Goal: Task Accomplishment & Management: Manage account settings

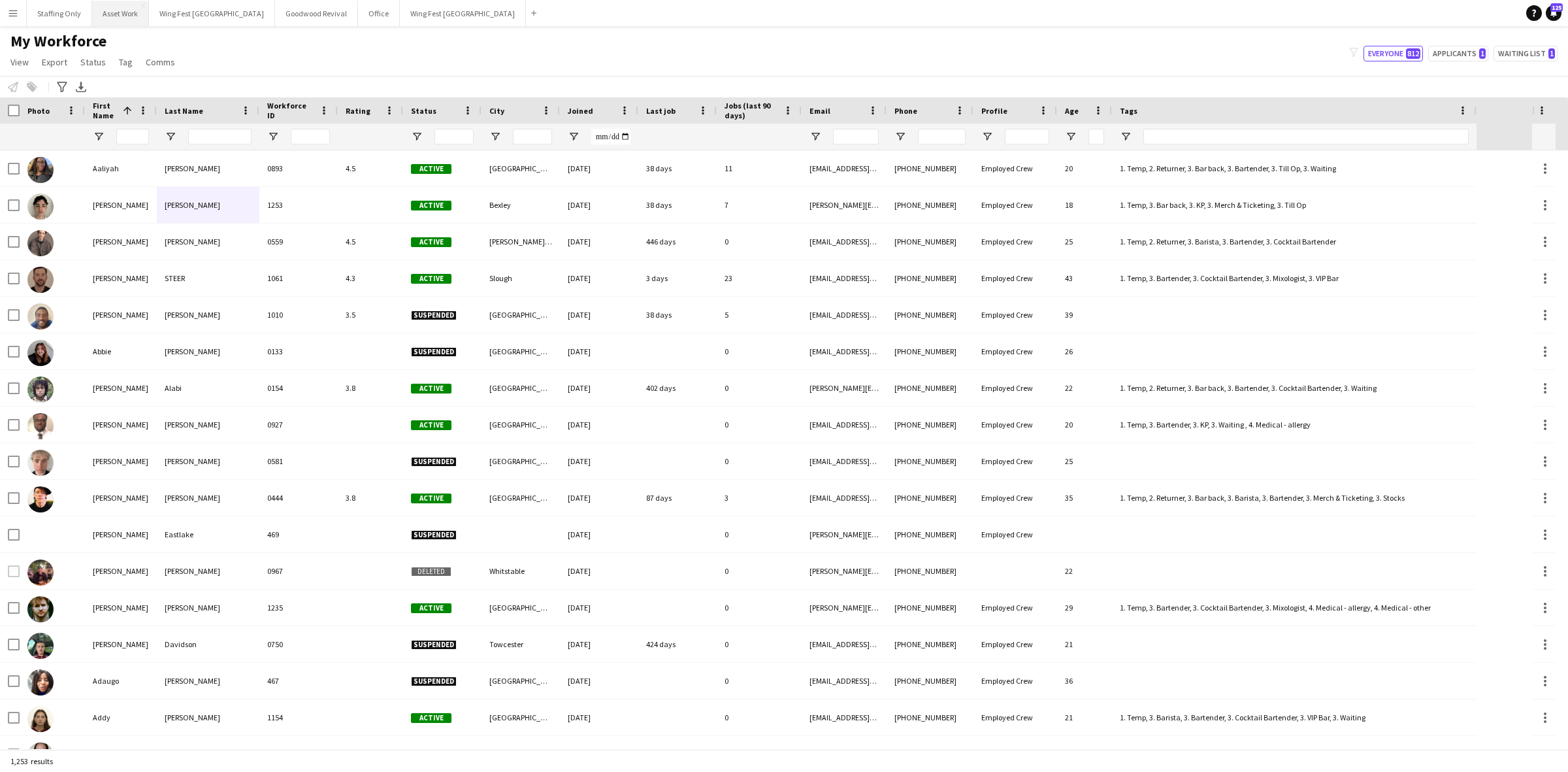
click at [127, 18] on button "Asset Work Close" at bounding box center [121, 13] width 57 height 26
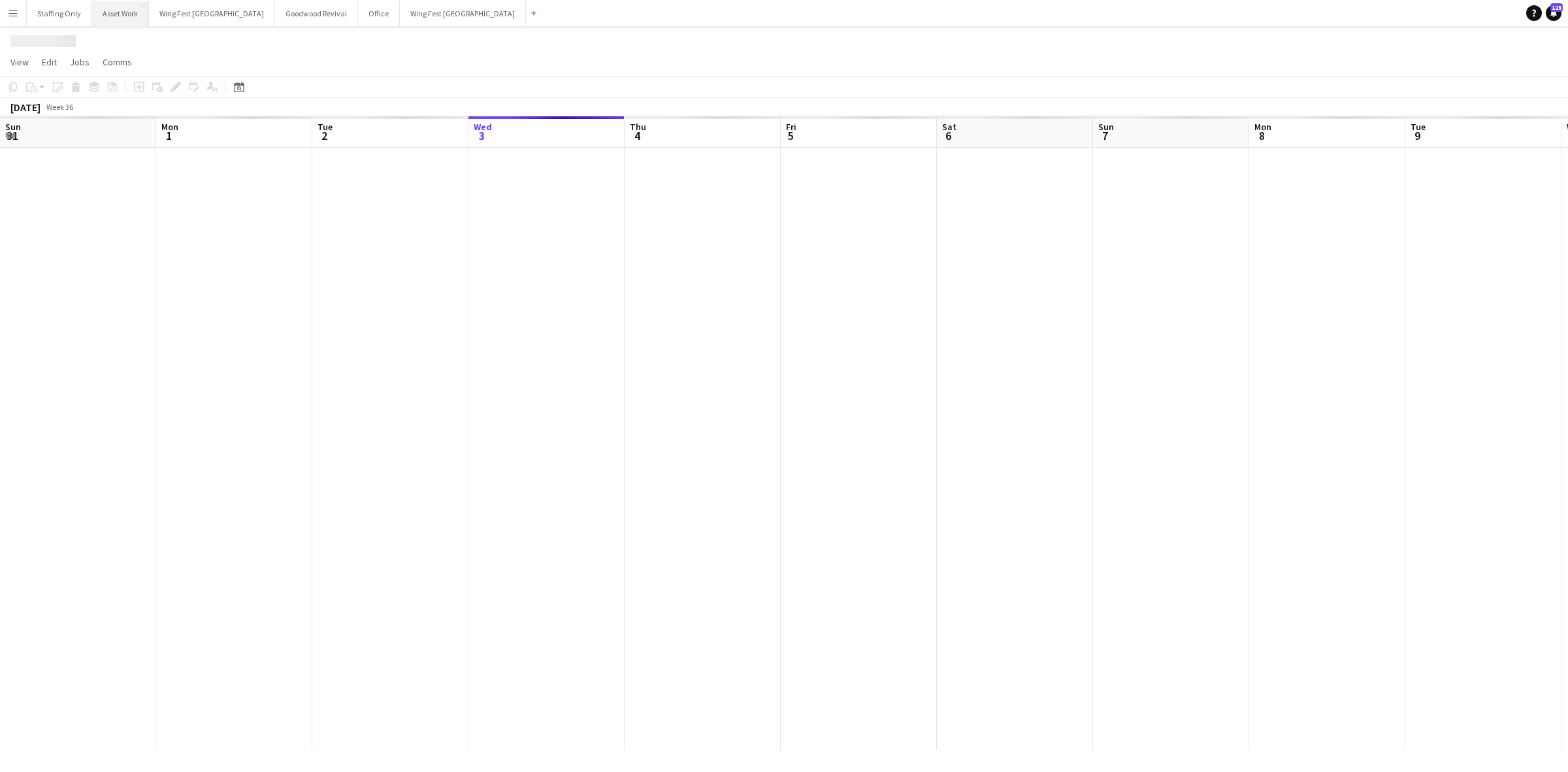
scroll to position [0, 312]
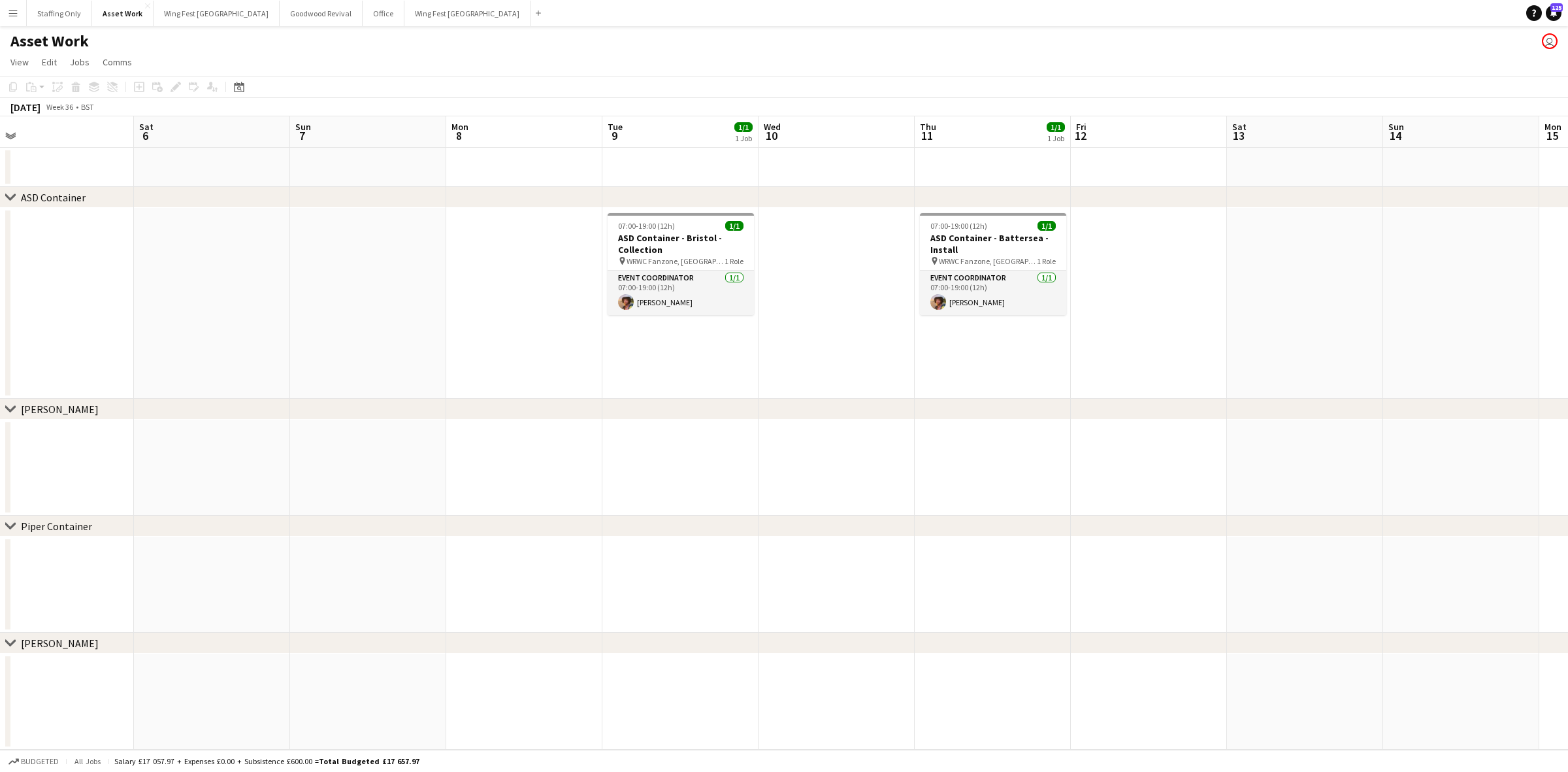
drag, startPoint x: 1259, startPoint y: 341, endPoint x: 825, endPoint y: 338, distance: 434.0
click at [701, 335] on app-calendar-viewport "Tue 2 1/1 1 Job Wed 3 Thu 4 Fri 5 Sat 6 Sun 7 Mon 8 Tue 9 1/1 1 Job Wed 10 Thu …" at bounding box center [784, 433] width 1568 height 633
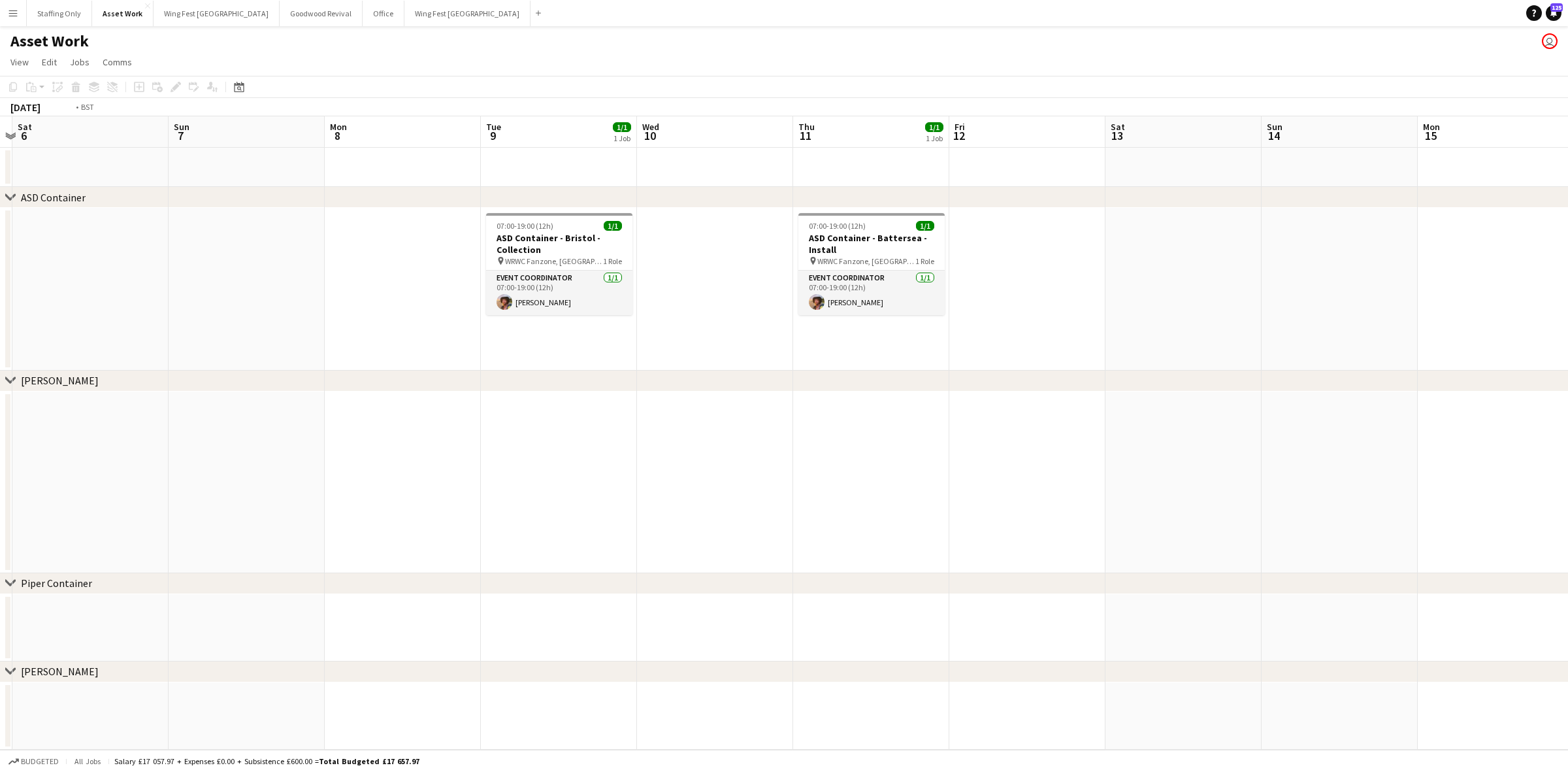
drag, startPoint x: 1343, startPoint y: 347, endPoint x: 1078, endPoint y: 309, distance: 267.7
click at [822, 311] on app-calendar-viewport "Wed 3 Thu 4 Fri 5 Sat 6 Sun 7 Mon 8 Tue 9 1/1 1 Job Wed 10 Thu 11 1/1 1 Job Fri…" at bounding box center [784, 433] width 1568 height 633
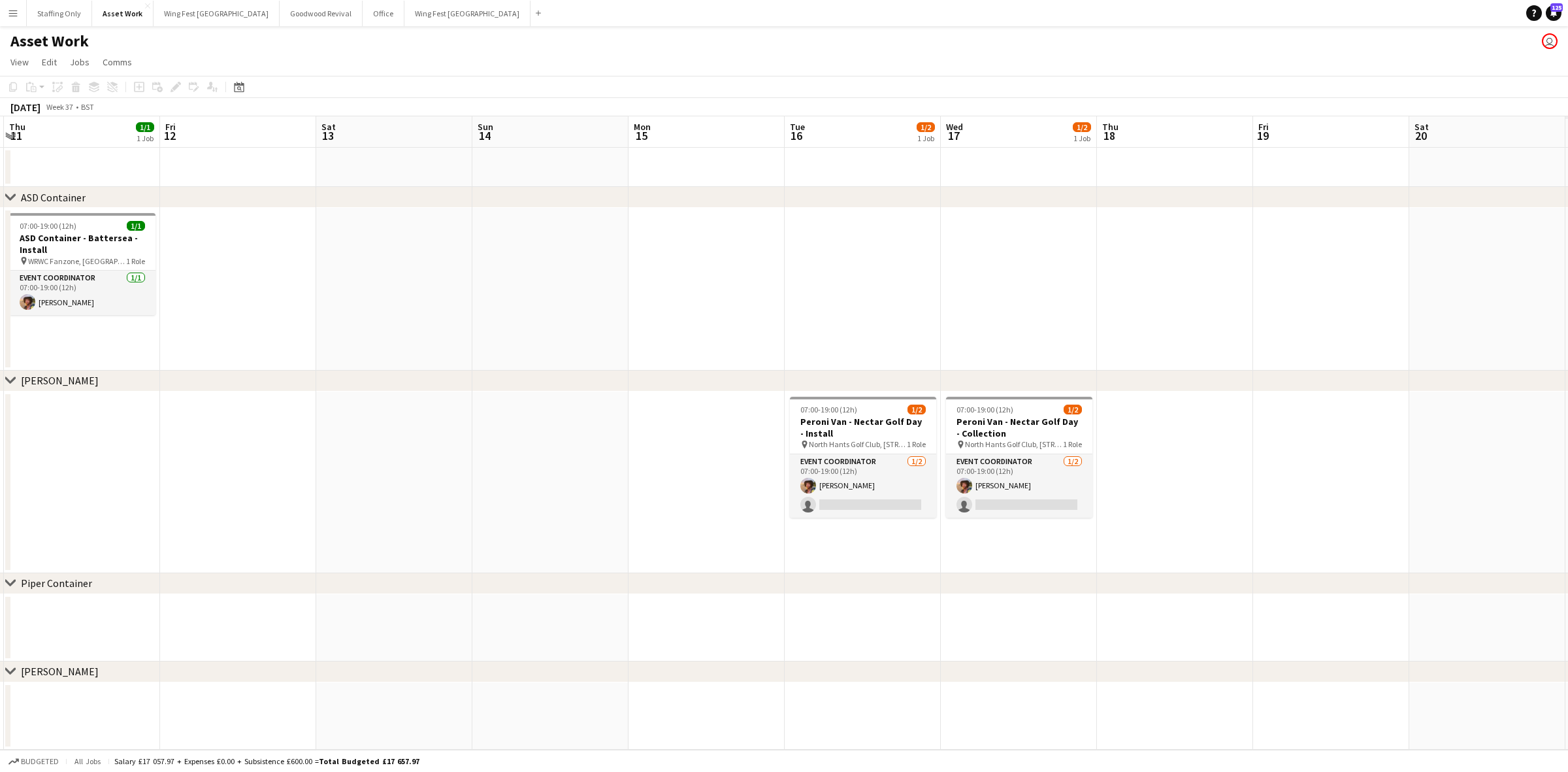
scroll to position [0, 359]
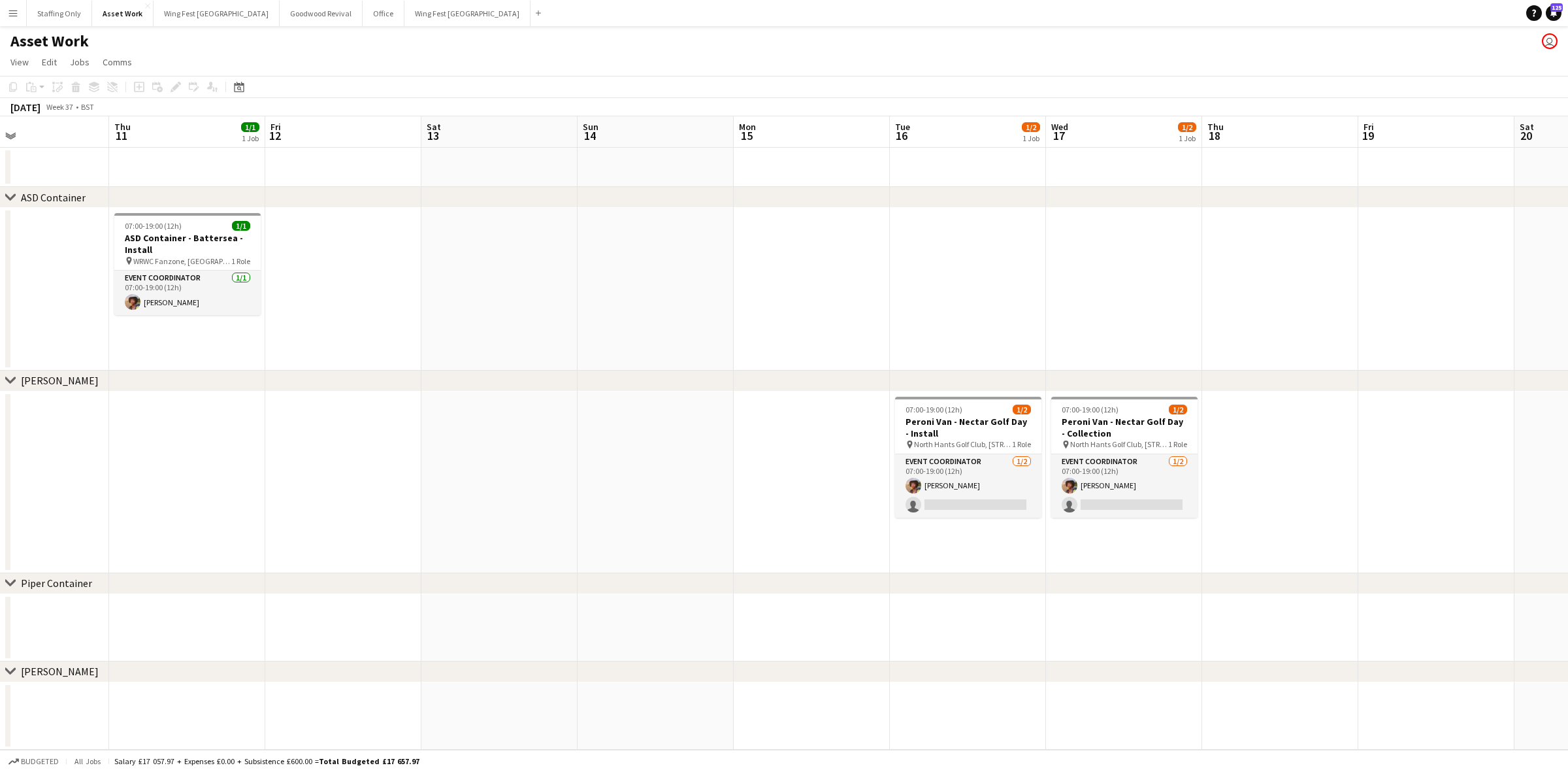
click at [845, 311] on app-calendar-viewport "Mon 8 Tue 9 1/1 1 Job Wed 10 Thu 11 1/1 1 Job Fri 12 Sat 13 Sun 14 Mon 15 Tue 1…" at bounding box center [784, 433] width 1568 height 633
click at [942, 489] on app-card-role "Event Coordinator [DATE] 07:00-19:00 (12h) [PERSON_NAME] single-neutral-actions" at bounding box center [968, 485] width 146 height 64
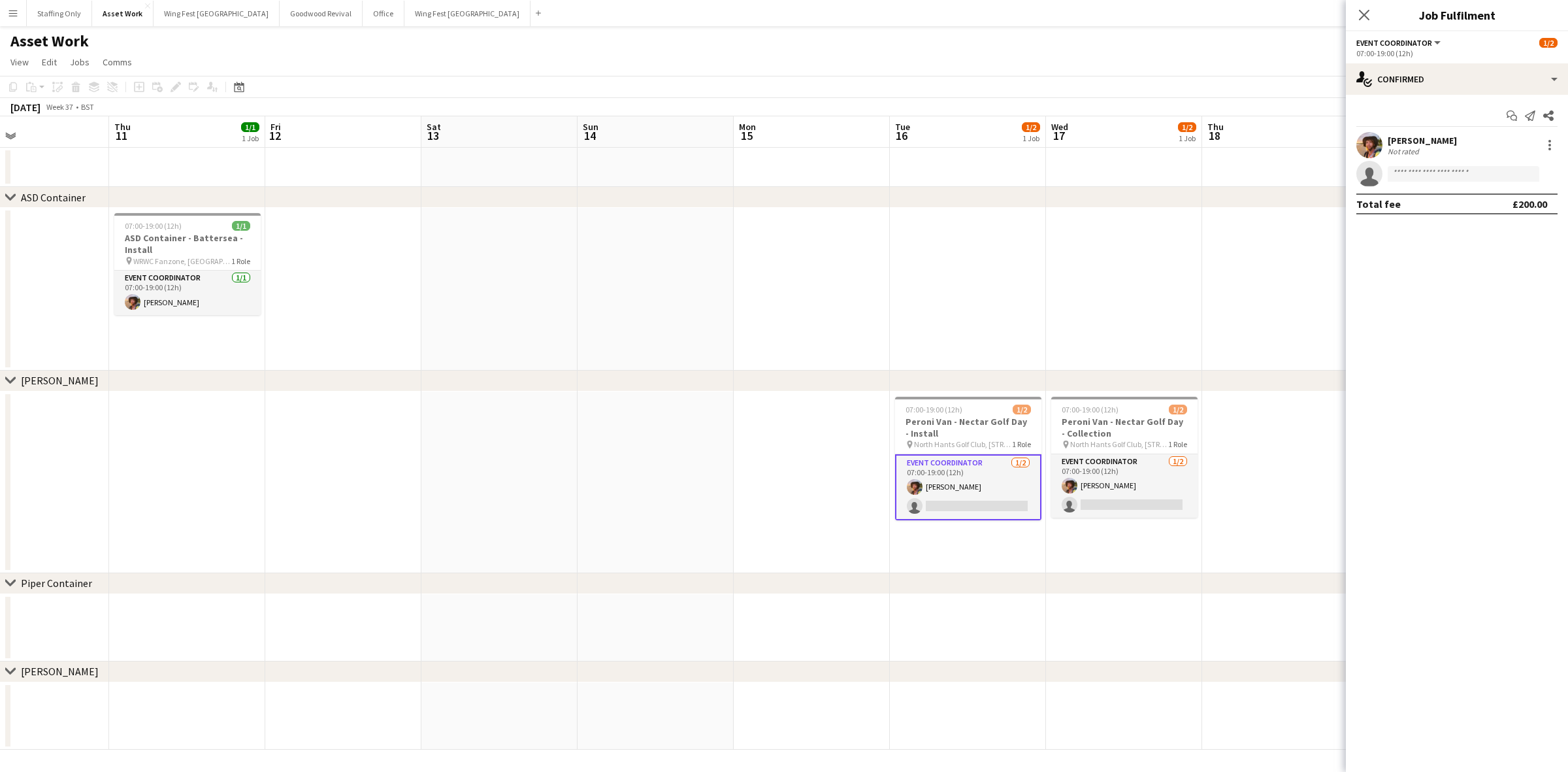
click at [1447, 161] on app-invite-slot "single-neutral-actions" at bounding box center [1457, 174] width 222 height 26
click at [1428, 168] on input at bounding box center [1463, 173] width 151 height 15
type input "****"
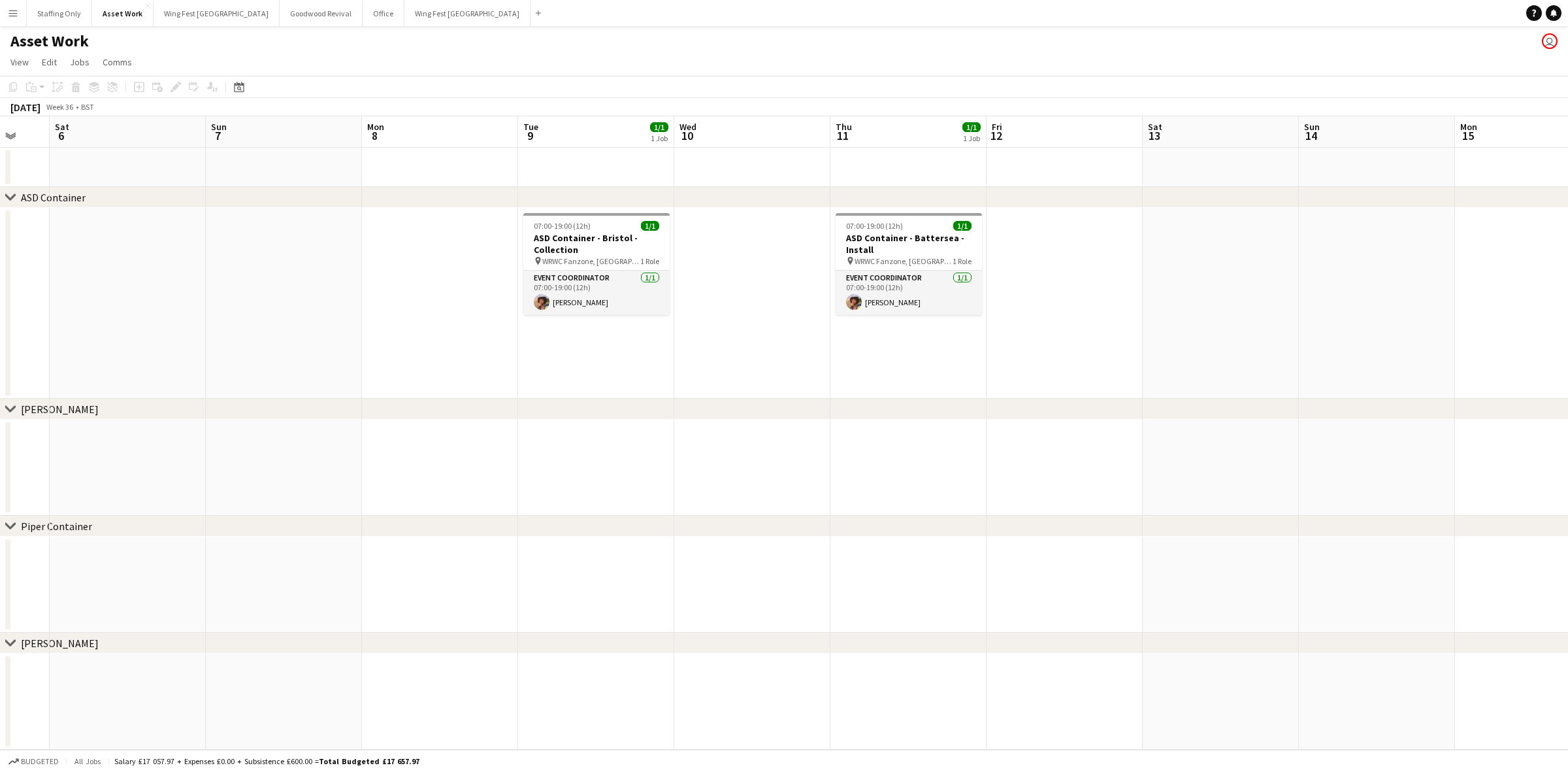
scroll to position [0, 454]
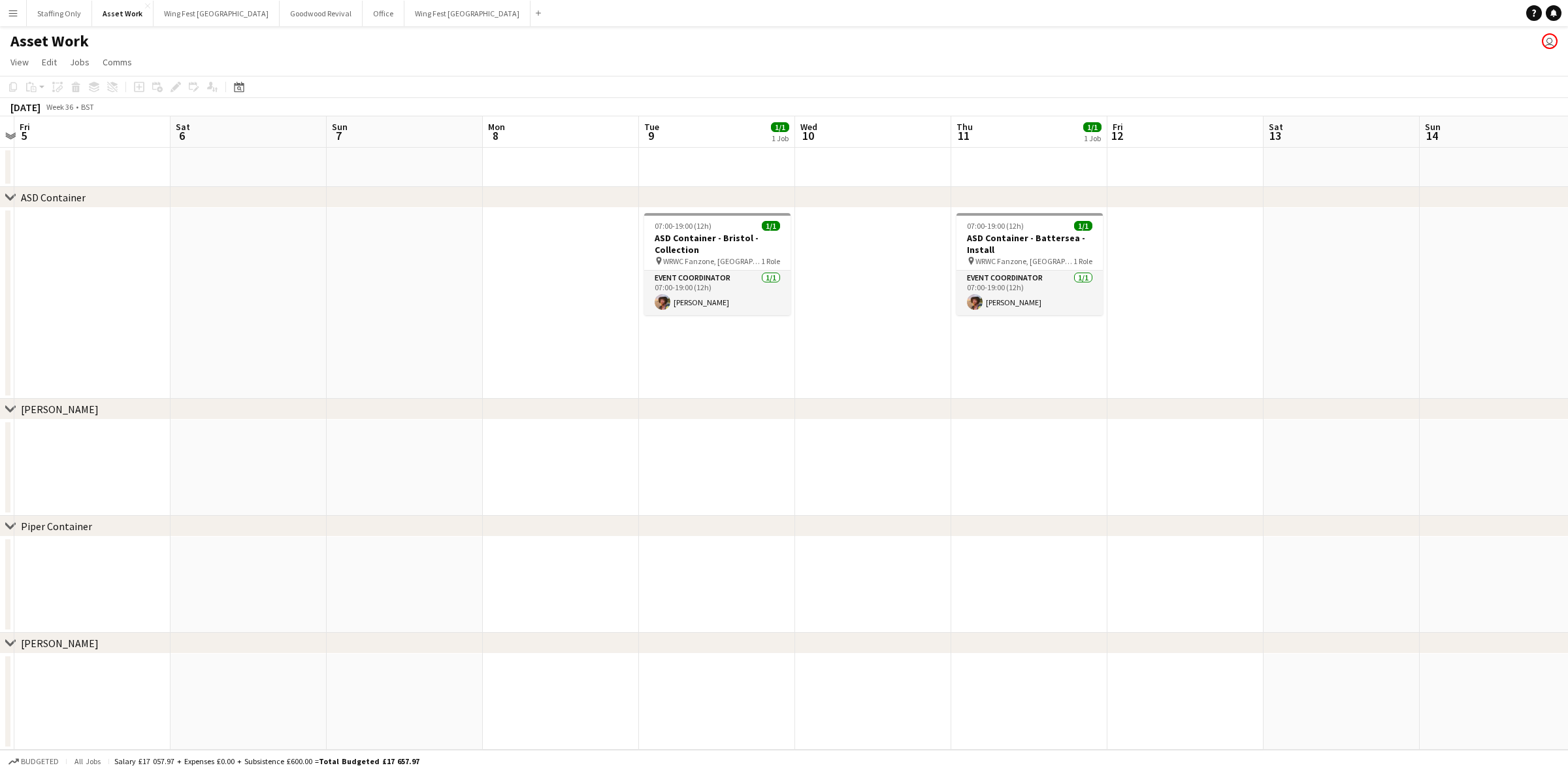
drag, startPoint x: 1377, startPoint y: 382, endPoint x: 915, endPoint y: 380, distance: 462.0
click at [915, 380] on div "chevron-right ASD Container chevron-right Peroni Van chevron-right Piper Contai…" at bounding box center [784, 433] width 1568 height 633
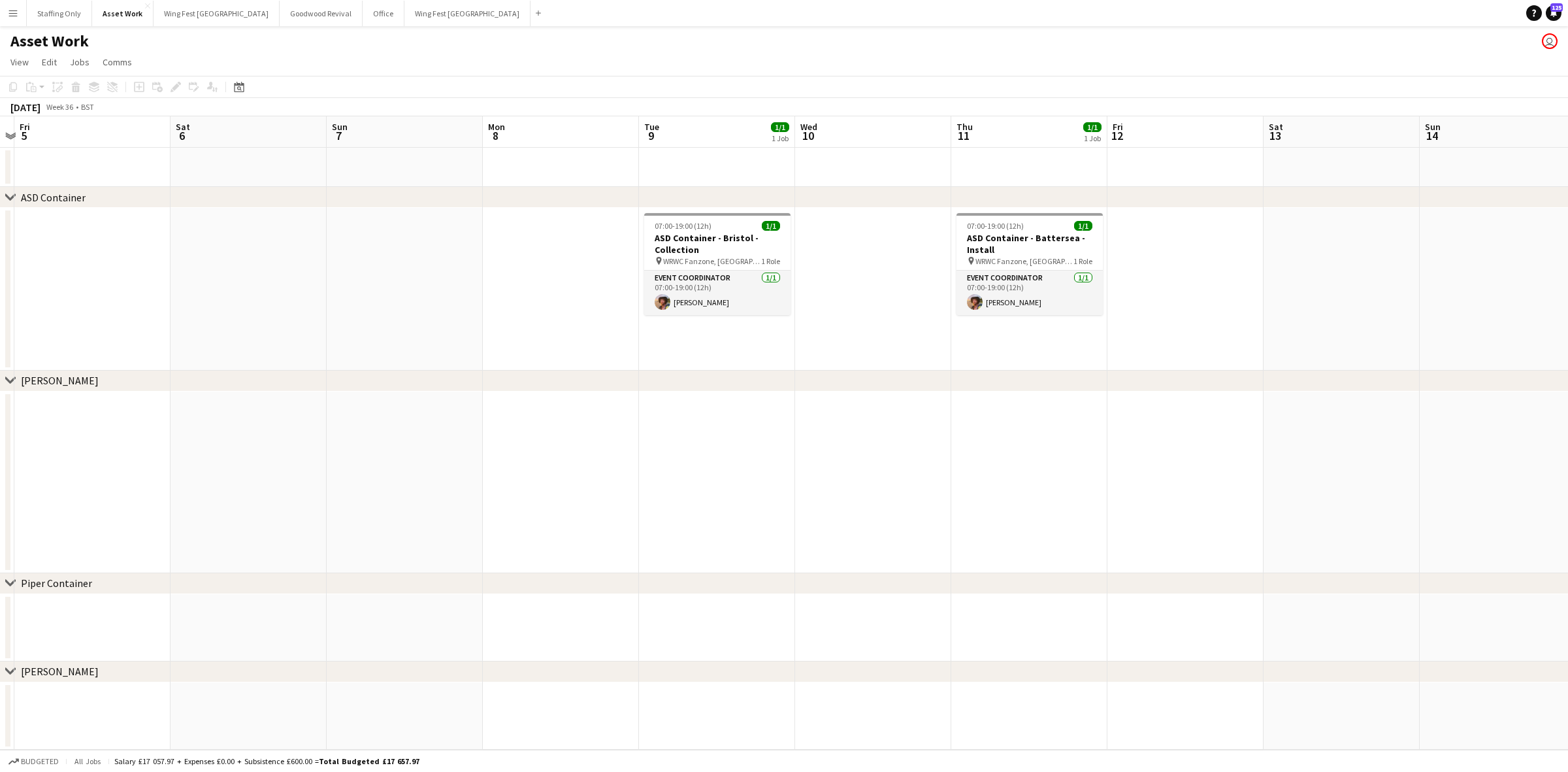
drag, startPoint x: 1200, startPoint y: 377, endPoint x: 781, endPoint y: 350, distance: 419.9
click at [778, 353] on div "chevron-right ASD Container chevron-right Peroni Van chevron-right Piper Contai…" at bounding box center [784, 433] width 1568 height 633
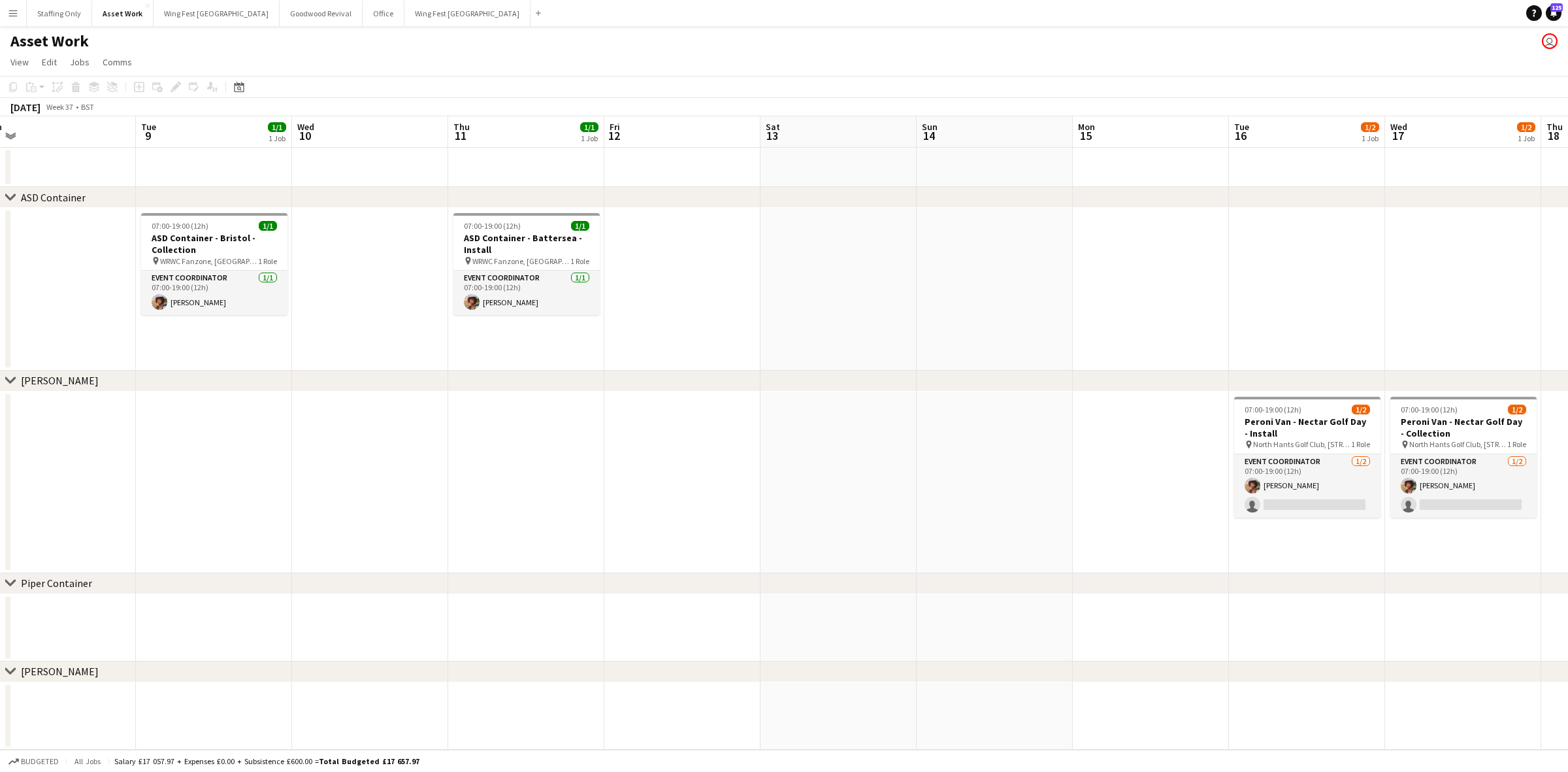
drag, startPoint x: 1226, startPoint y: 518, endPoint x: 723, endPoint y: 493, distance: 503.6
click at [723, 493] on app-calendar-viewport "Thu 4 Fri 5 Sat 6 Sun 7 Mon 8 Tue 9 1/1 1 Job Wed 10 Thu 11 1/1 1 Job Fri 12 Sa…" at bounding box center [784, 433] width 1568 height 633
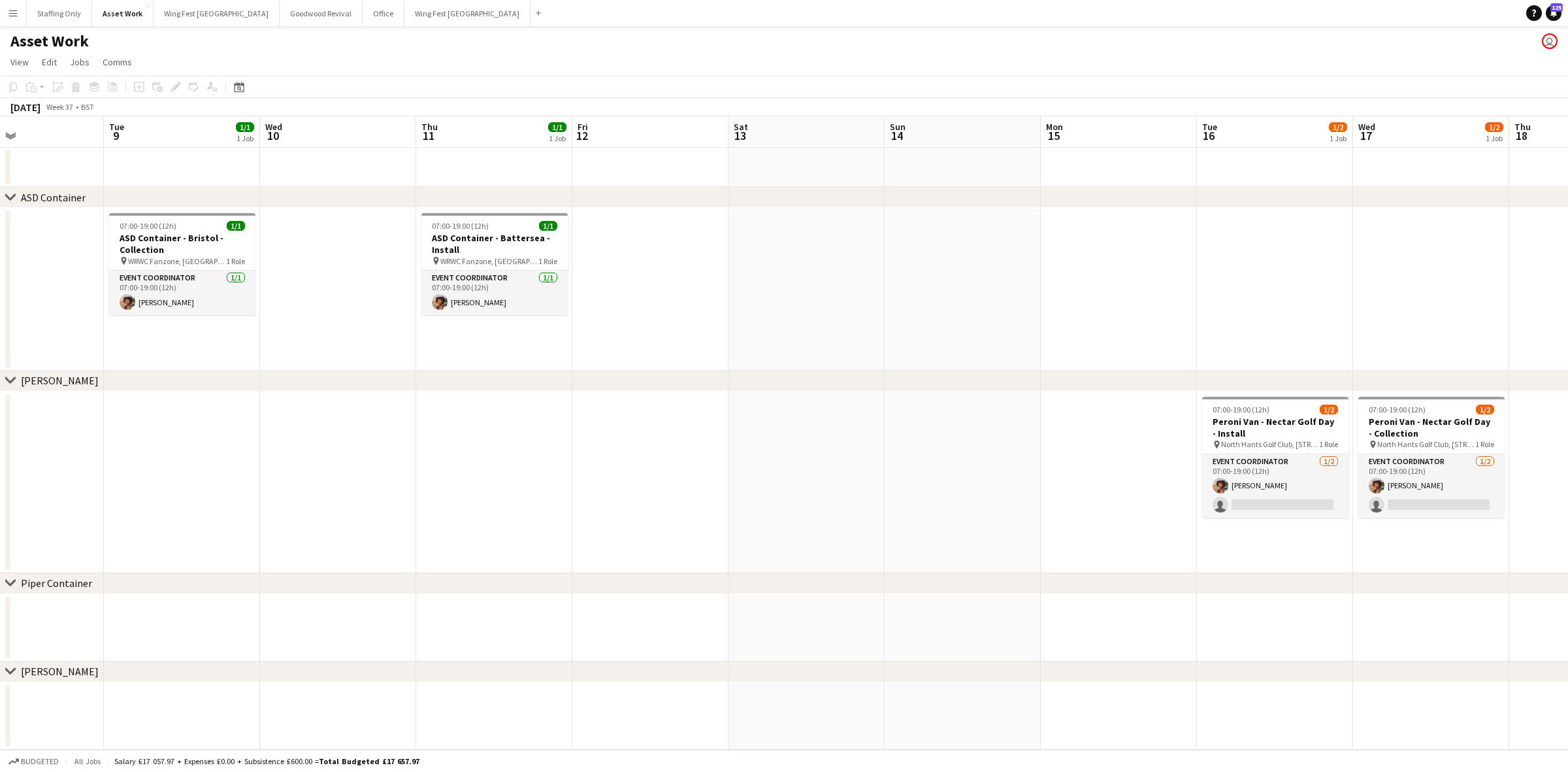
scroll to position [0, 402]
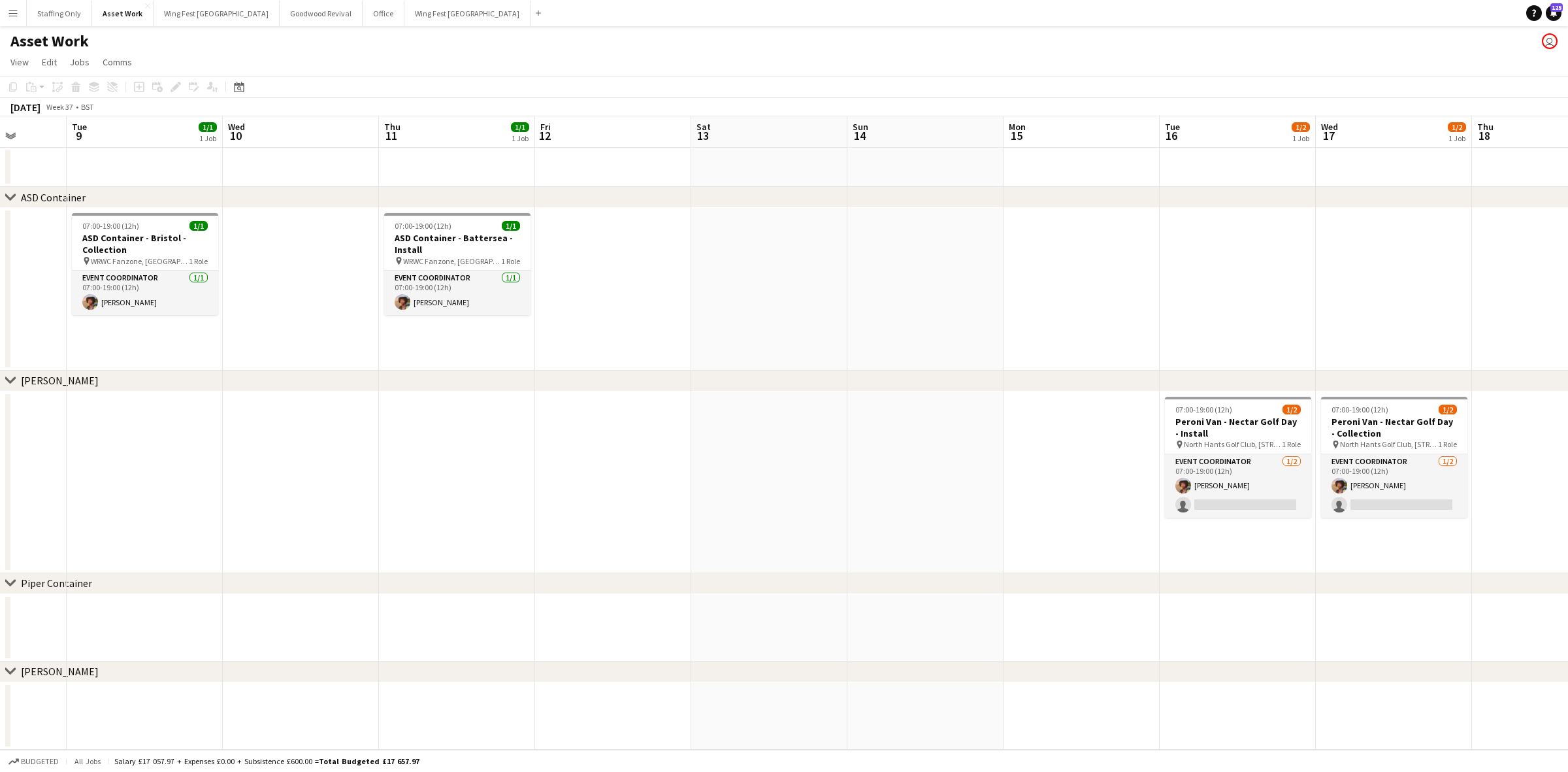
drag, startPoint x: 783, startPoint y: 517, endPoint x: 745, endPoint y: 517, distance: 38.0
click at [745, 517] on app-calendar-viewport "Sat 6 Sun 7 Mon 8 Tue 9 1/1 1 Job Wed 10 Thu 11 1/1 1 Job Fri 12 Sat 13 Sun 14 …" at bounding box center [784, 433] width 1568 height 633
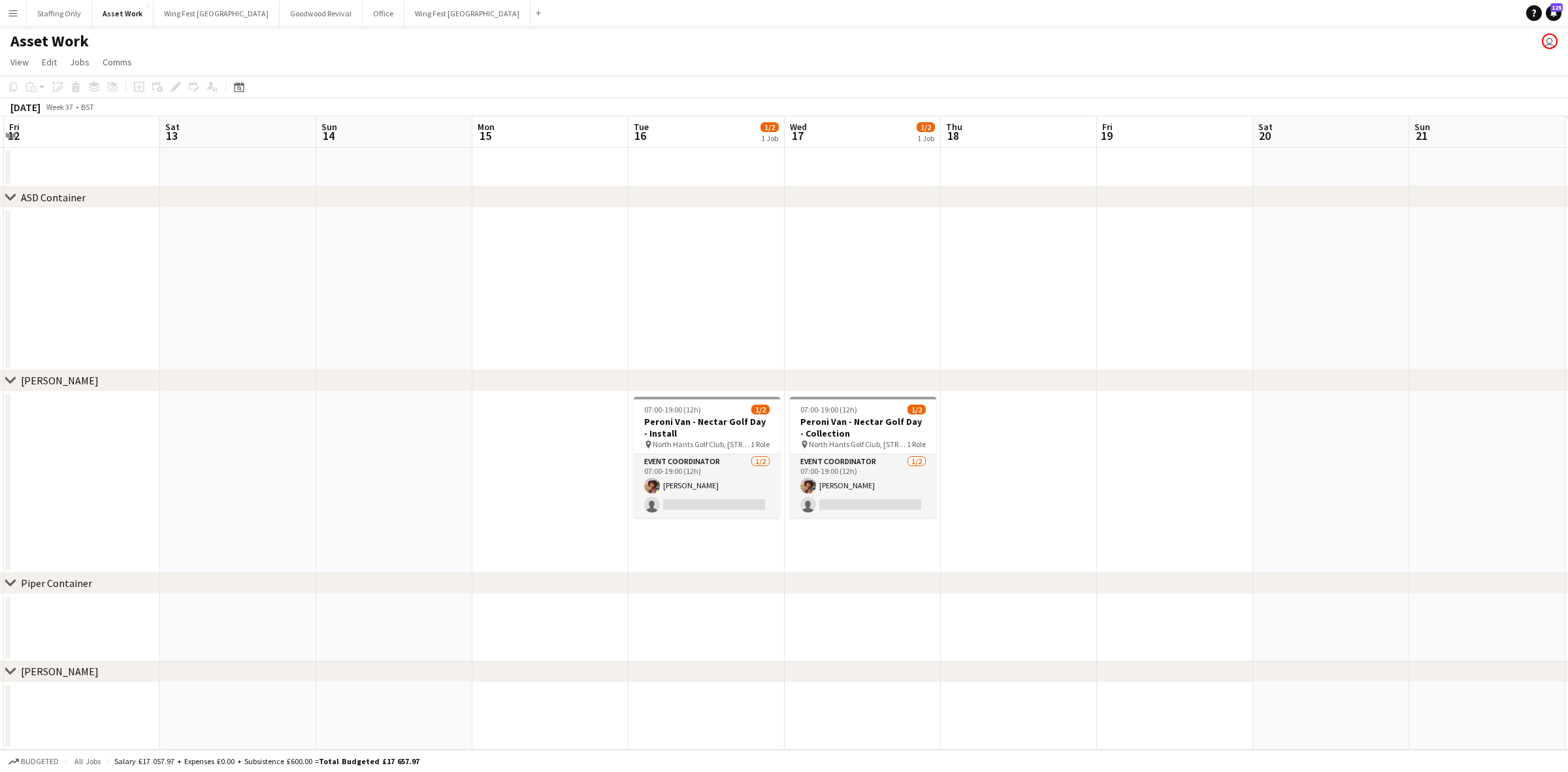
drag, startPoint x: 742, startPoint y: 493, endPoint x: 425, endPoint y: 489, distance: 317.0
click at [425, 489] on app-calendar-viewport "Mon 8 Tue 9 1/1 1 Job Wed 10 Thu 11 1/1 1 Job Fri 12 Sat 13 Sun 14 Mon 15 Tue 1…" at bounding box center [784, 433] width 1568 height 633
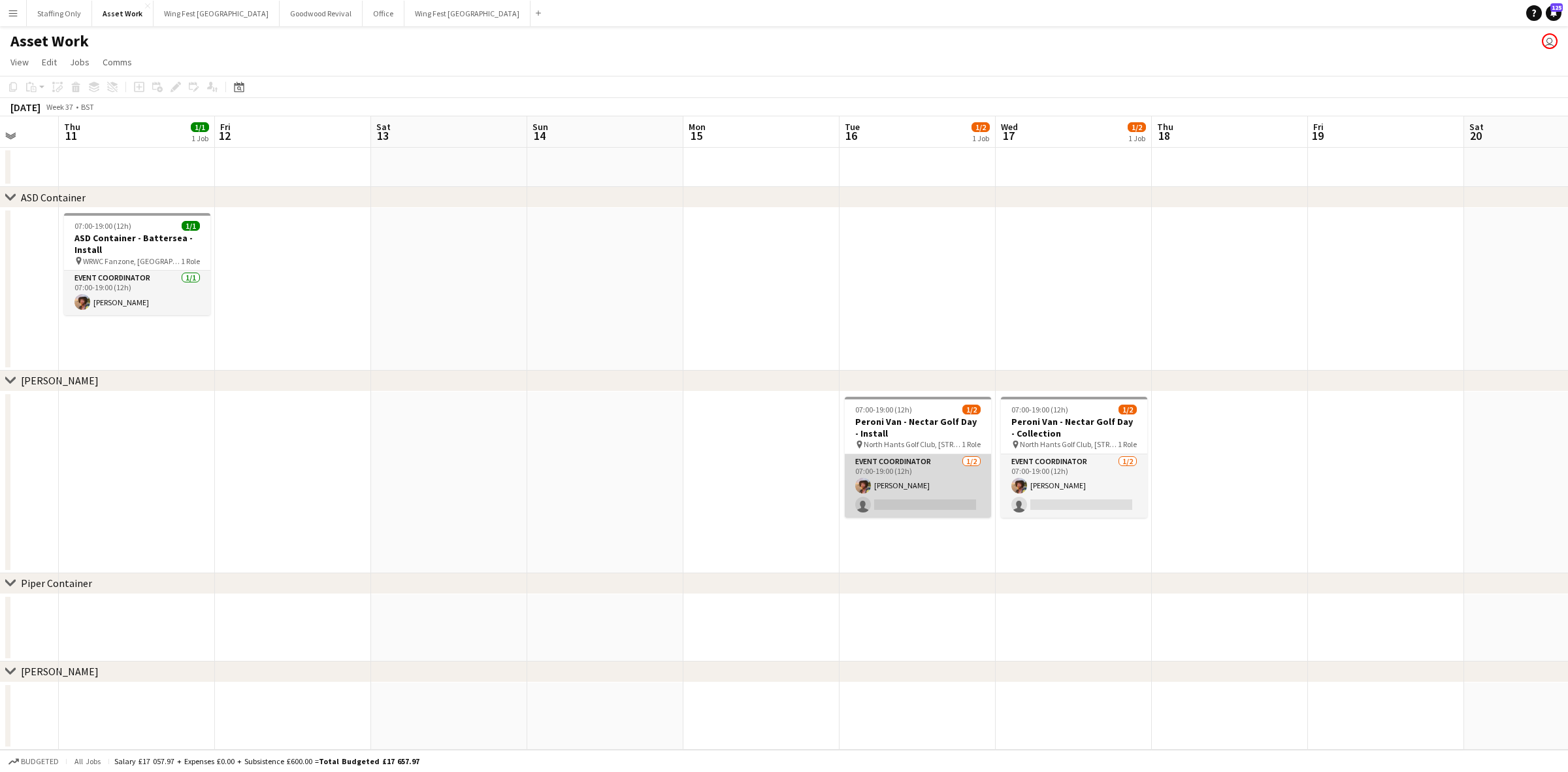
click at [875, 489] on app-card-role "Event Coordinator [DATE] 07:00-19:00 (12h) [PERSON_NAME] single-neutral-actions" at bounding box center [918, 485] width 146 height 64
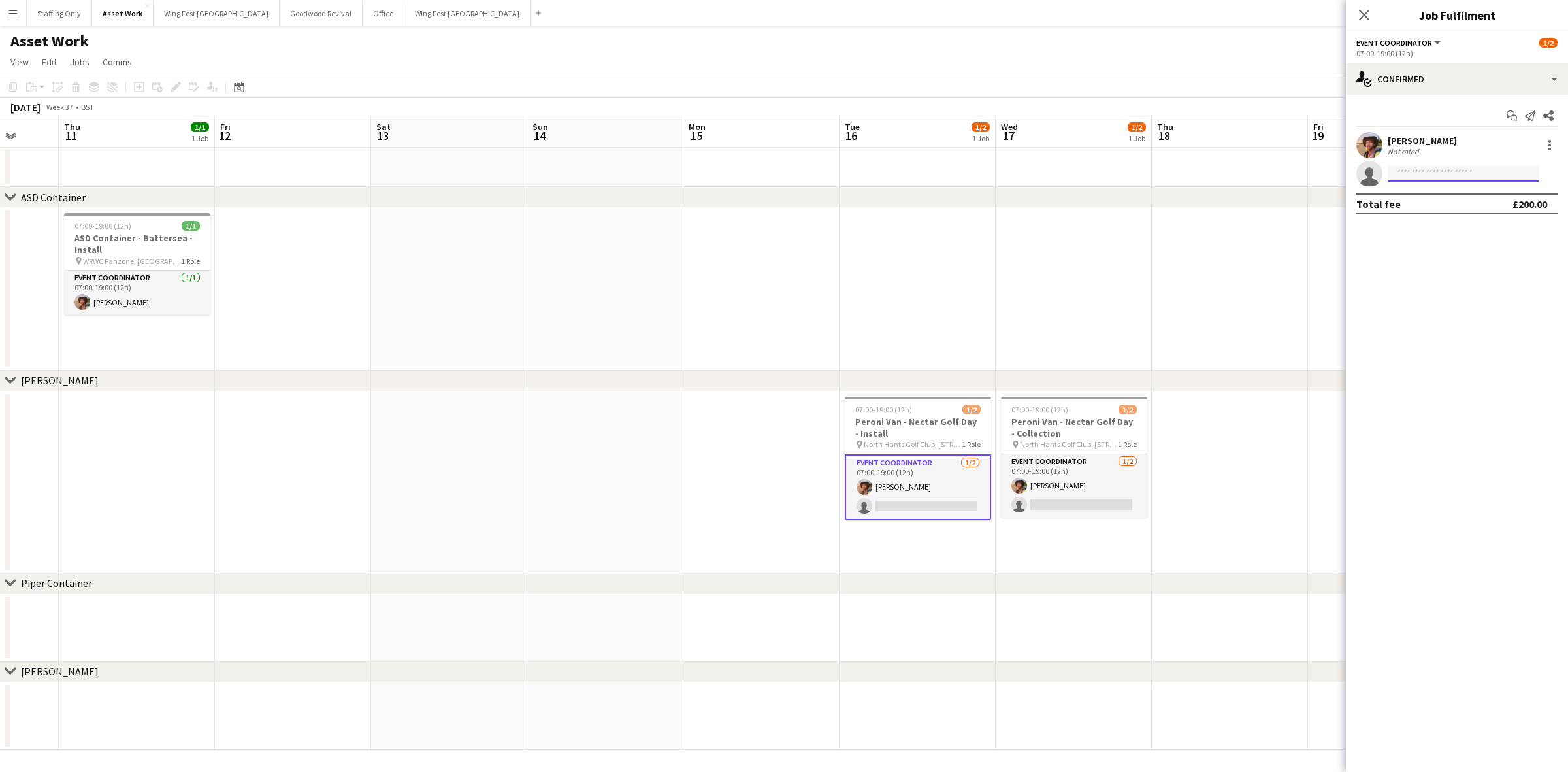
click at [1415, 176] on input at bounding box center [1463, 173] width 151 height 15
type input "****"
click at [1423, 252] on span "Kris Graham-Martin" at bounding box center [1436, 255] width 75 height 11
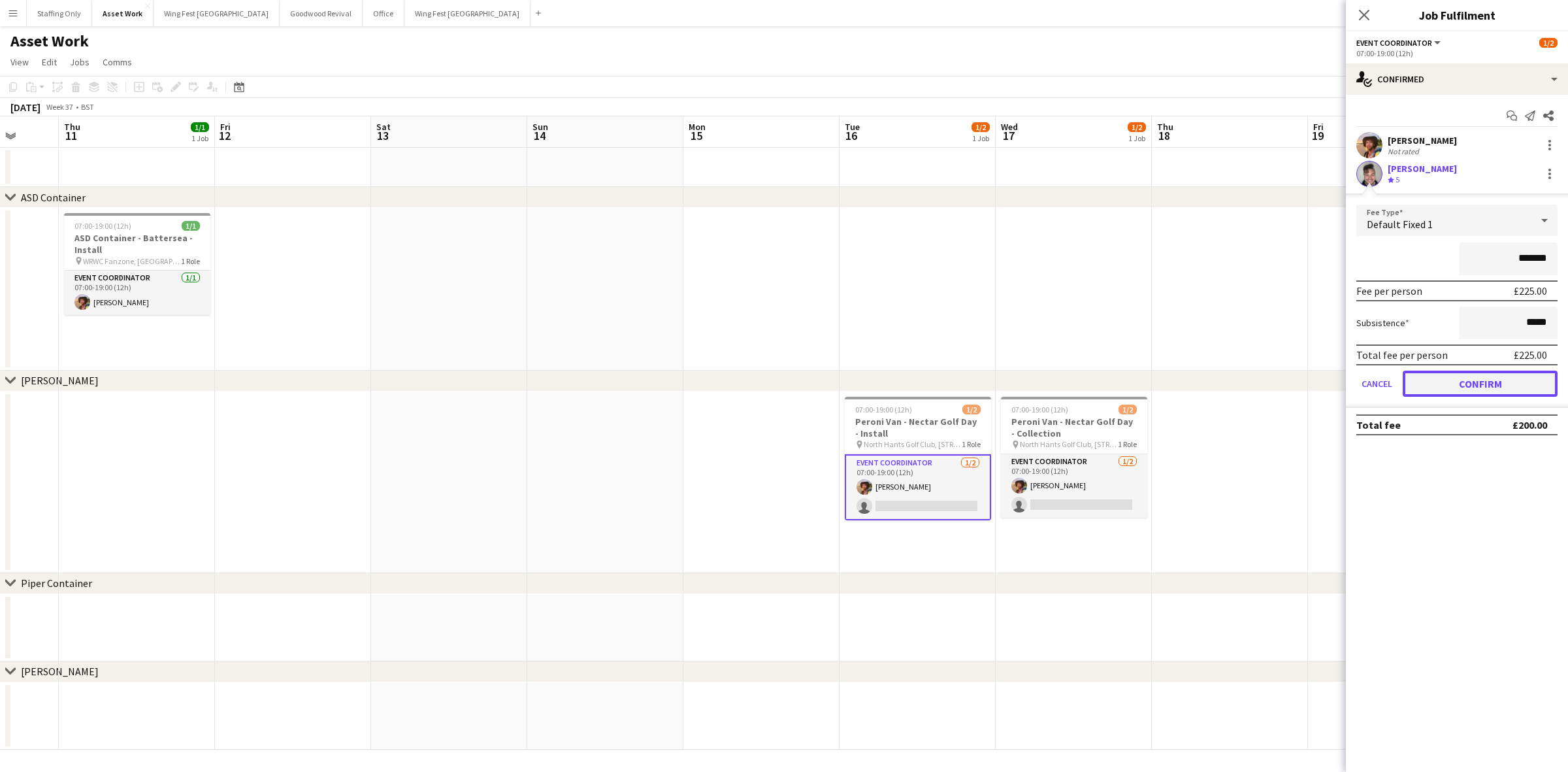
click at [1453, 390] on button "Confirm" at bounding box center [1480, 384] width 155 height 26
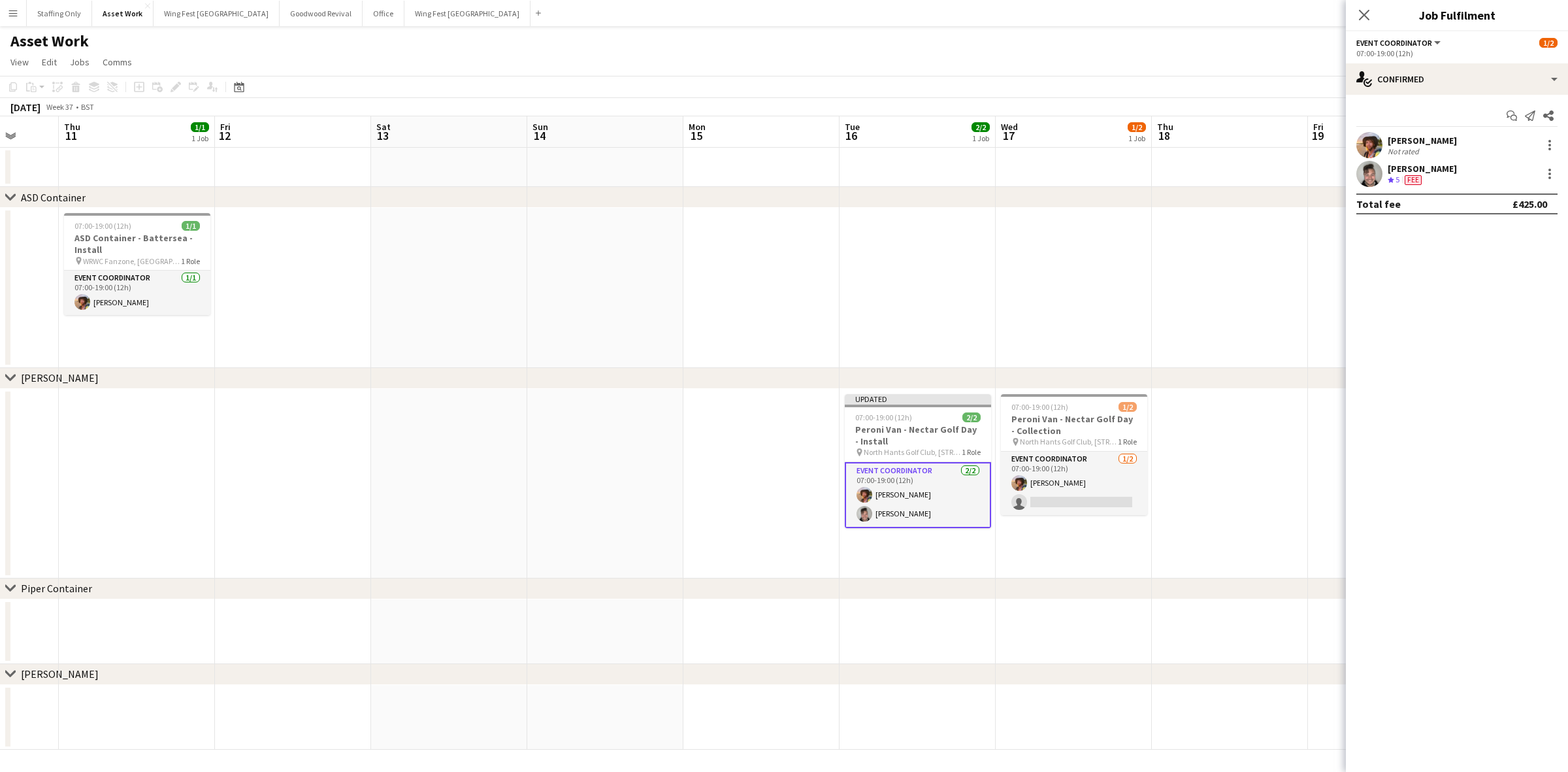
click at [1203, 500] on app-date-cell at bounding box center [1230, 483] width 156 height 189
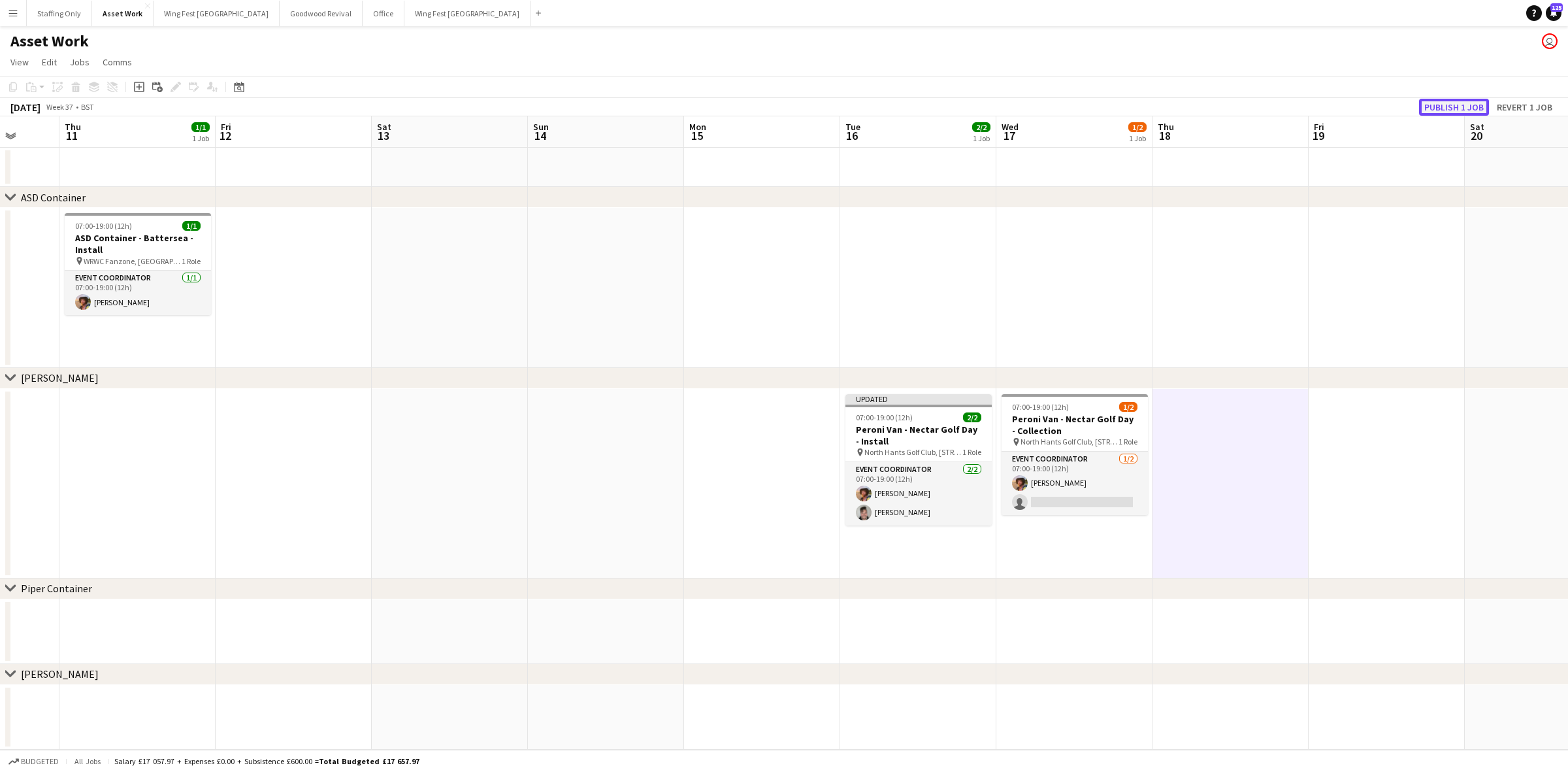
click at [1449, 105] on button "Publish 1 job" at bounding box center [1454, 107] width 70 height 17
click at [175, 21] on button "Wing Fest Bristol Close" at bounding box center [216, 13] width 126 height 26
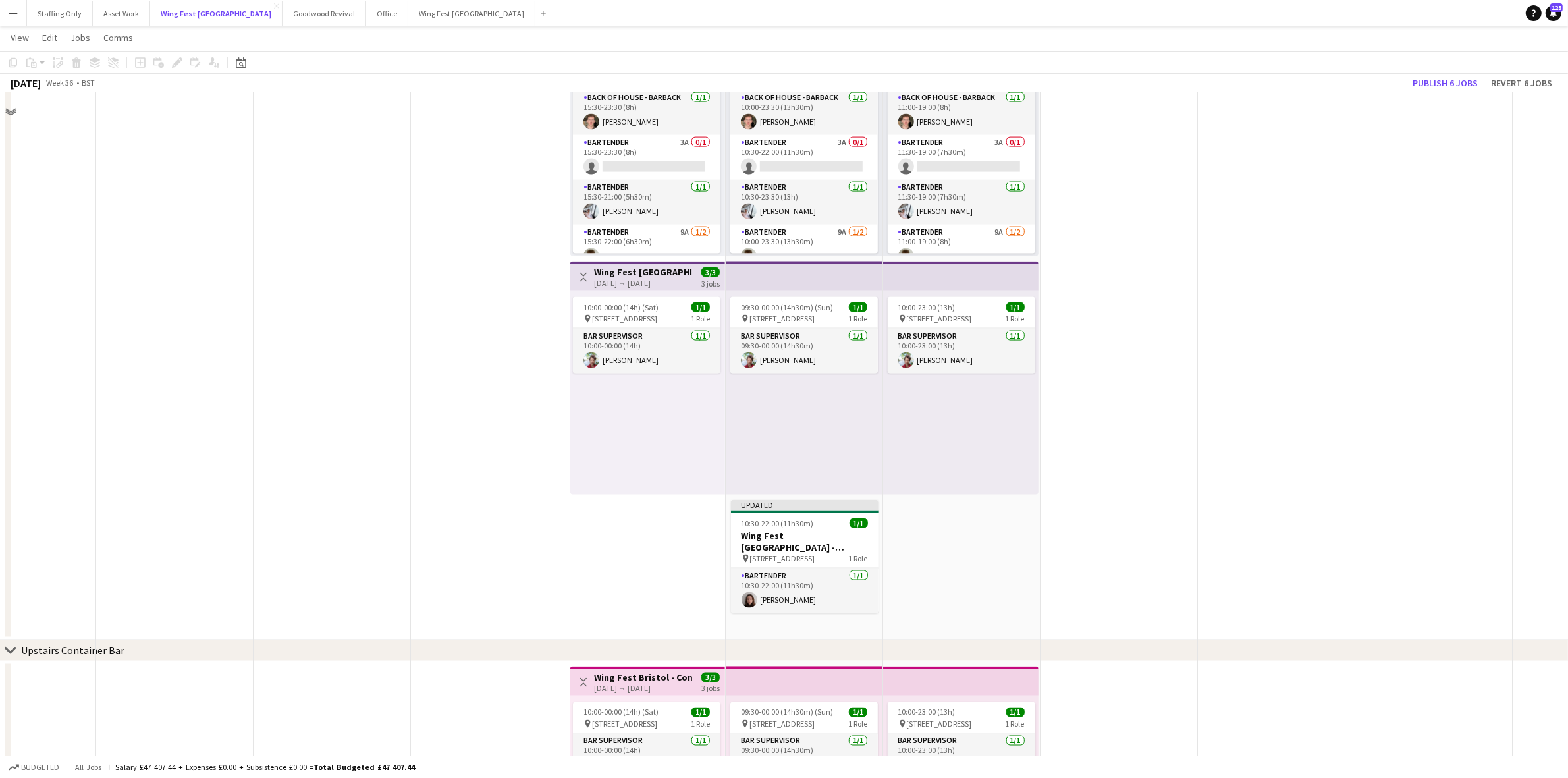
scroll to position [2553, 0]
